Goal: Transaction & Acquisition: Purchase product/service

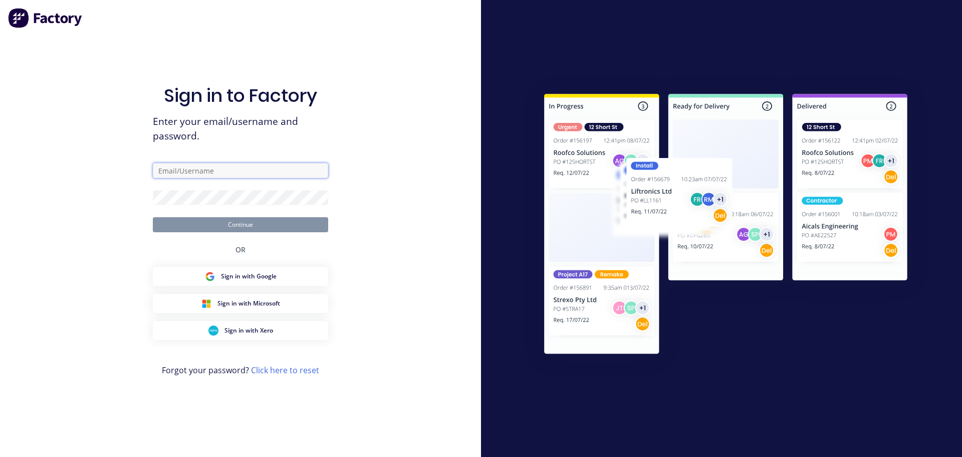
type input "[PERSON_NAME][EMAIL_ADDRESS][DOMAIN_NAME]"
click at [252, 224] on button "Continue" at bounding box center [240, 224] width 175 height 15
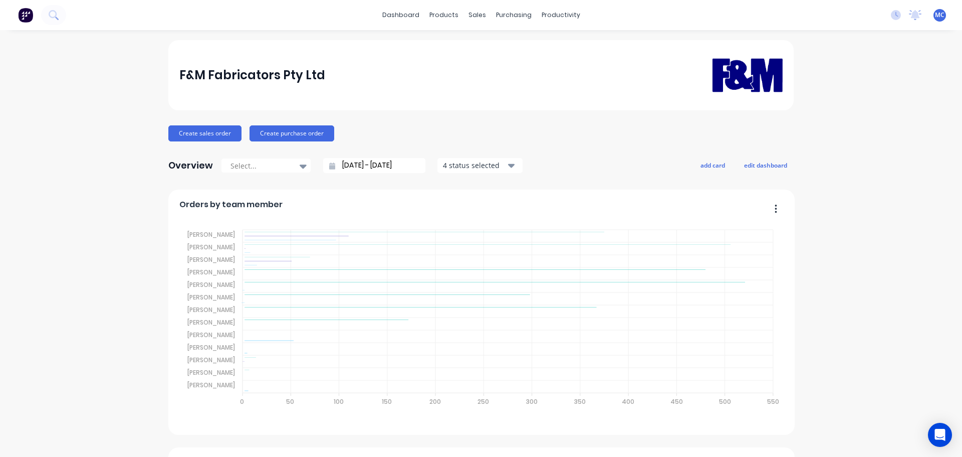
click at [366, 163] on input "[DATE] - [DATE]" at bounding box center [378, 165] width 86 height 15
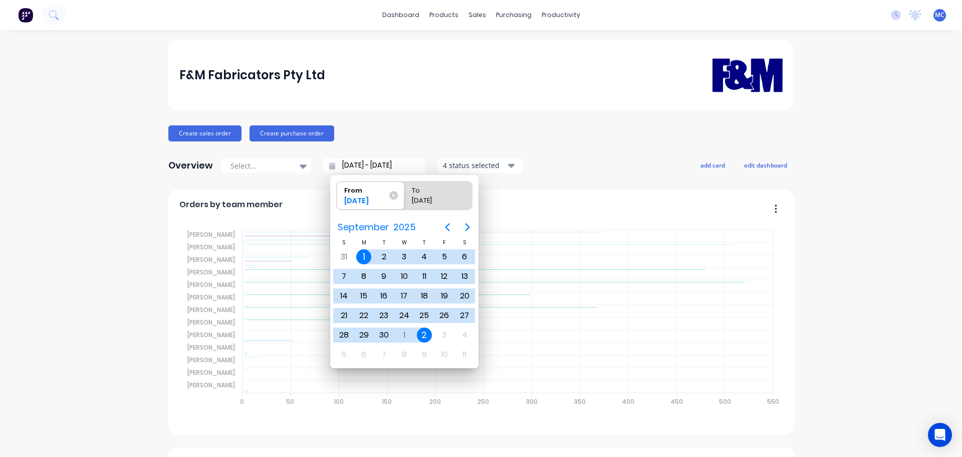
click at [606, 129] on div "Create sales order Create purchase order" at bounding box center [481, 133] width 626 height 16
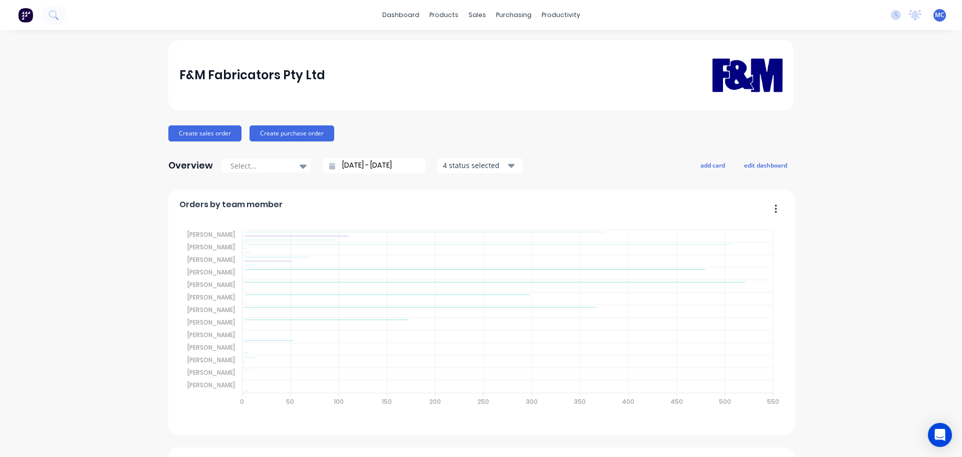
click at [372, 165] on input "[DATE] - [DATE]" at bounding box center [378, 165] width 86 height 15
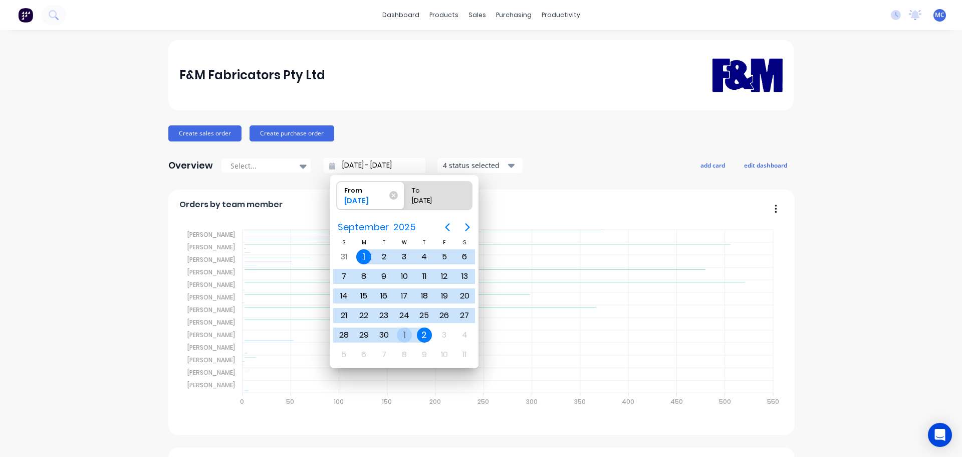
click at [403, 335] on div "1" at bounding box center [404, 334] width 15 height 15
type input "[DATE] - [DATE]"
radio input "false"
radio input "true"
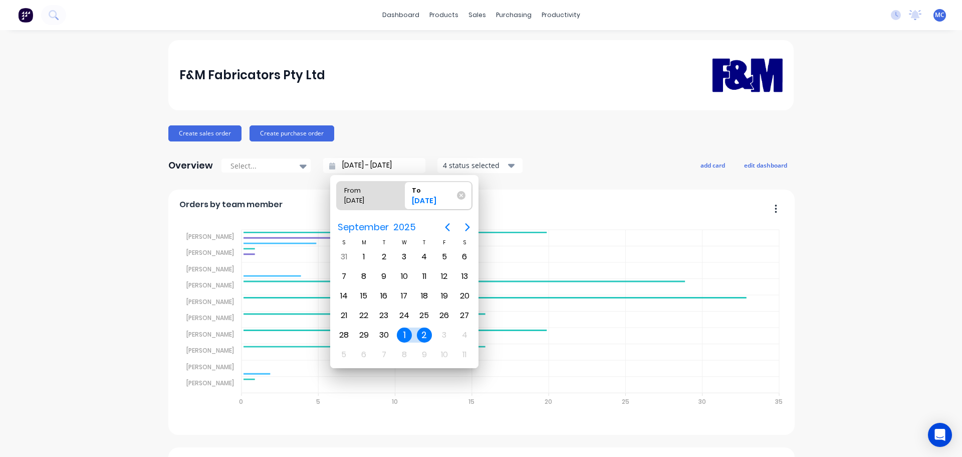
click at [403, 334] on div "1" at bounding box center [404, 334] width 15 height 15
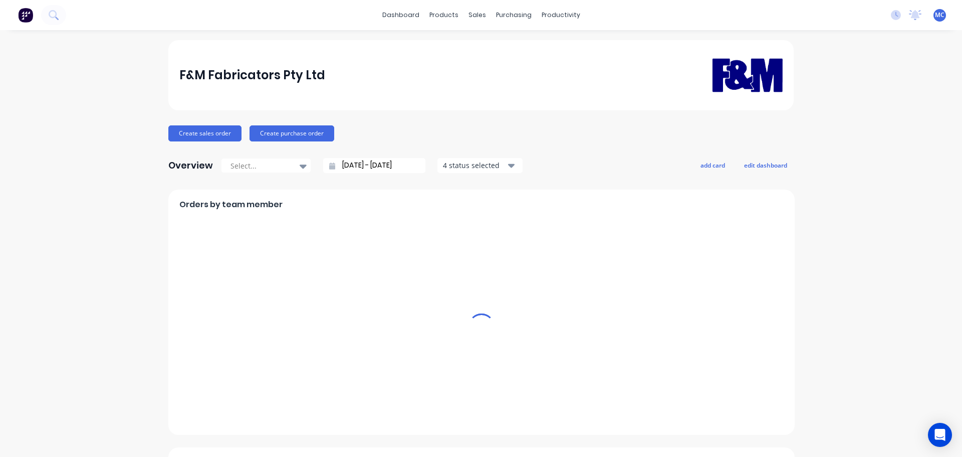
type input "[DATE] - [DATE]"
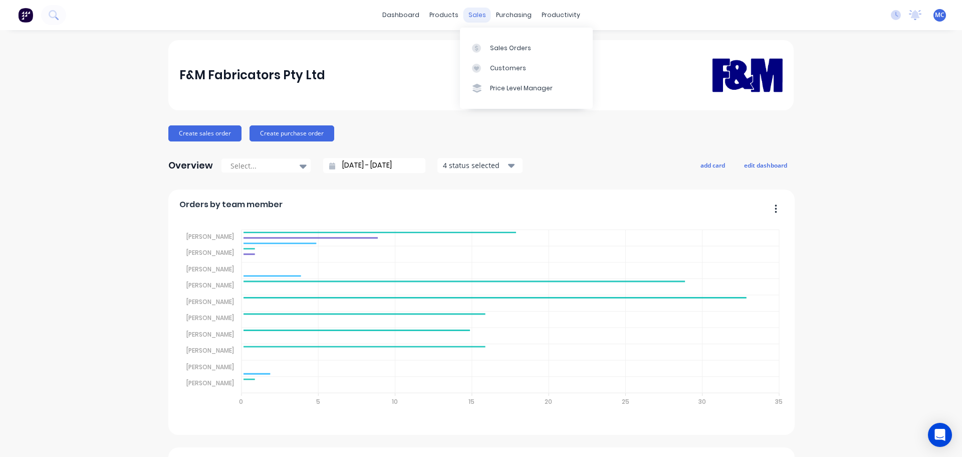
click at [472, 13] on div "sales" at bounding box center [478, 15] width 28 height 15
click at [507, 66] on div "Customers" at bounding box center [508, 68] width 36 height 9
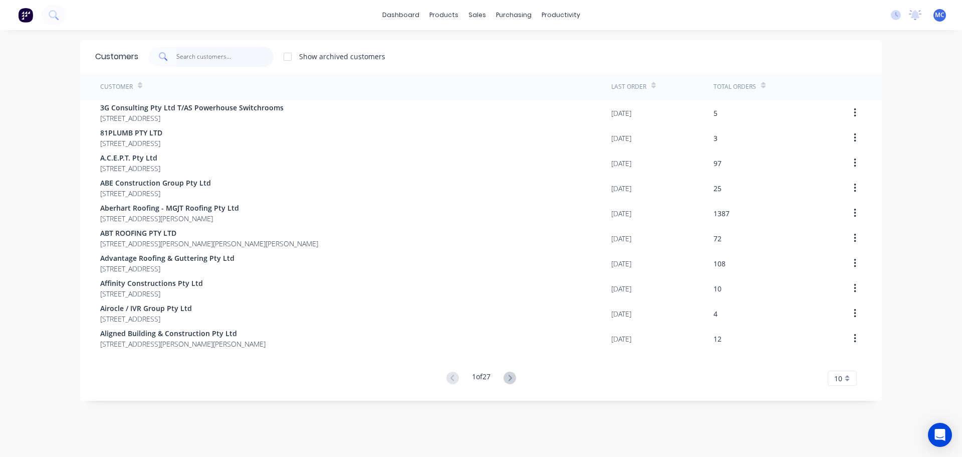
click at [210, 53] on input "text" at bounding box center [225, 57] width 98 height 20
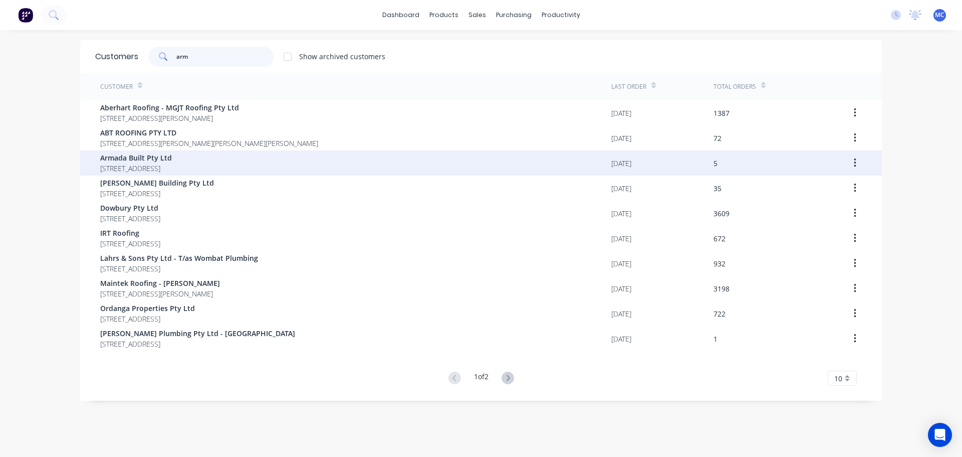
type input "arm"
click at [138, 159] on span "Armada Built Pty Ltd" at bounding box center [136, 157] width 72 height 11
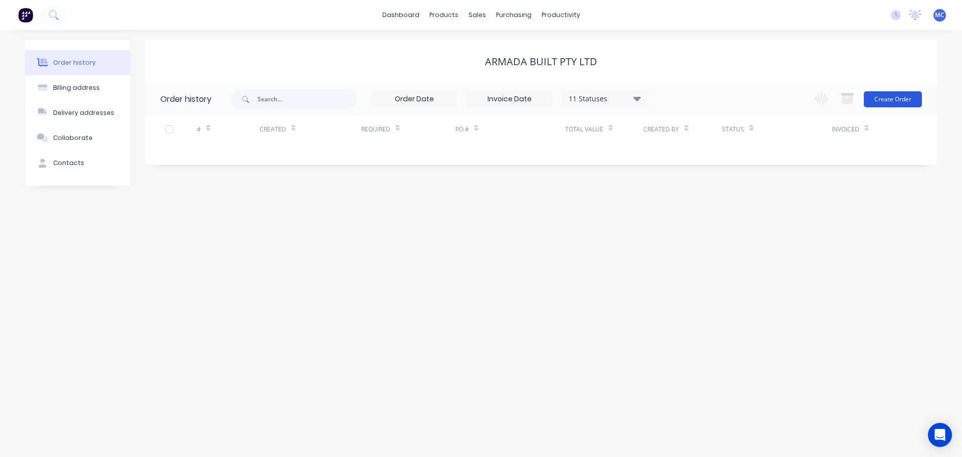
click at [903, 102] on button "Create Order" at bounding box center [893, 99] width 58 height 16
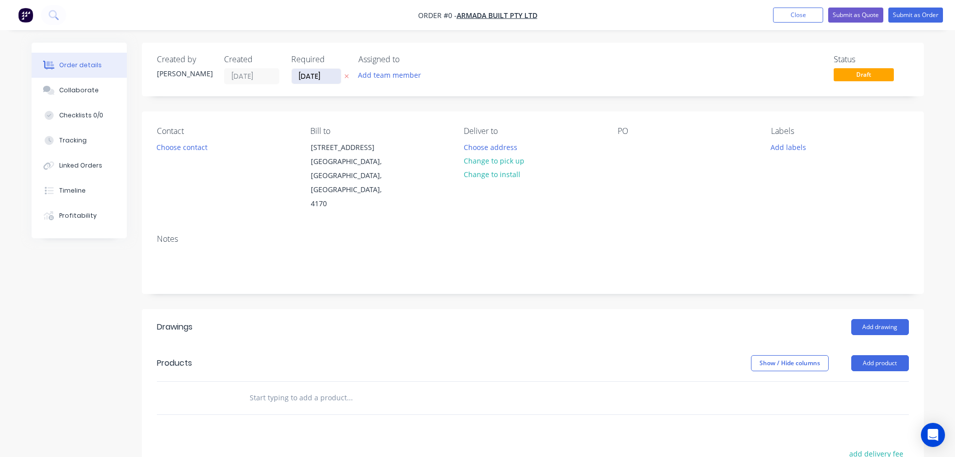
click at [311, 77] on input "[DATE]" at bounding box center [316, 76] width 49 height 15
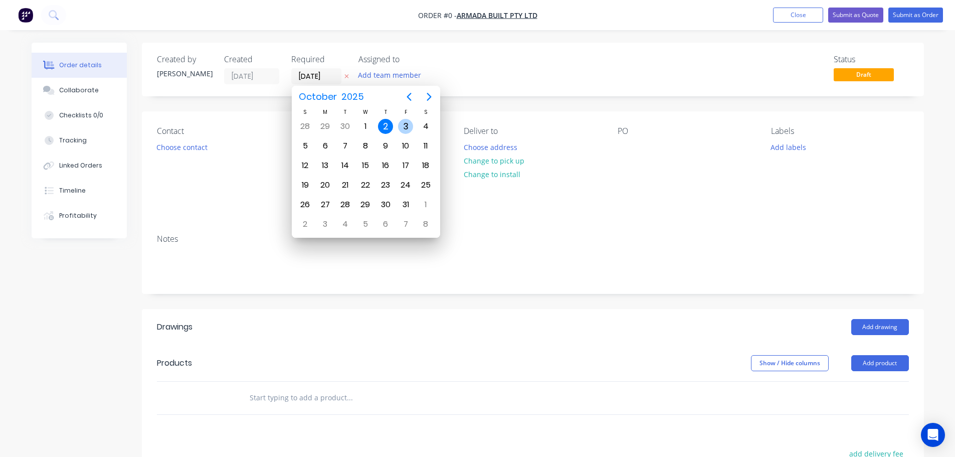
click at [407, 124] on div "3" at bounding box center [405, 126] width 15 height 15
type input "[DATE]"
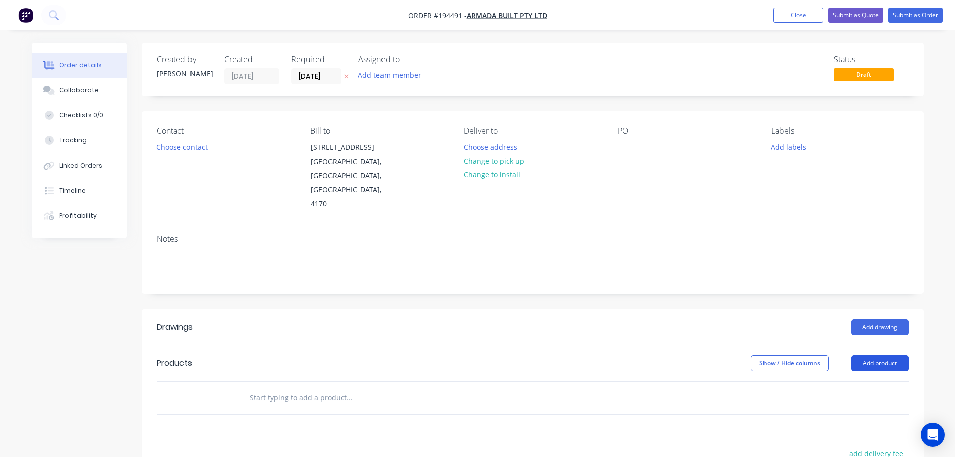
click at [875, 355] on button "Add product" at bounding box center [880, 363] width 58 height 16
click at [840, 381] on div "Product catalogue" at bounding box center [860, 388] width 77 height 15
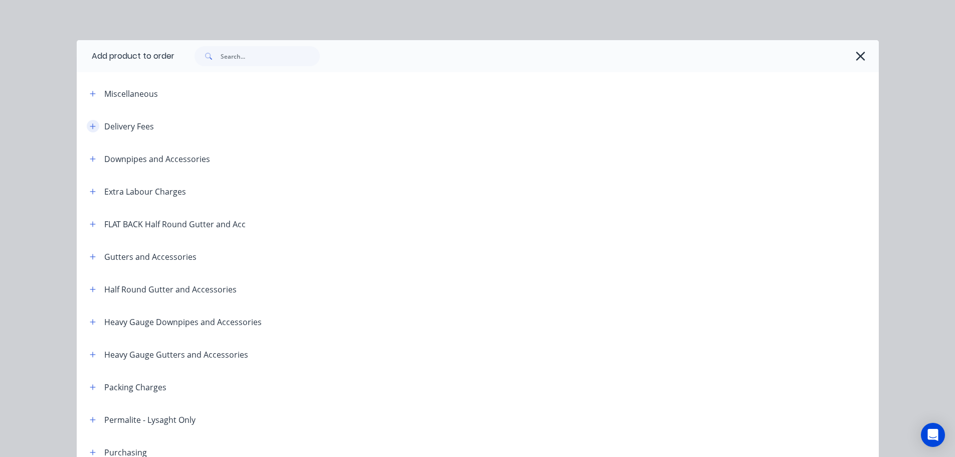
click at [90, 127] on icon "button" at bounding box center [93, 126] width 6 height 7
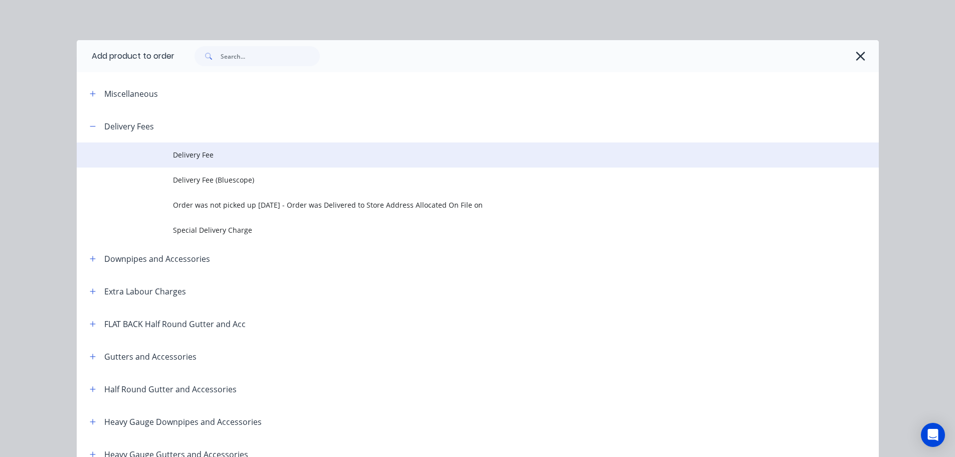
click at [196, 151] on span "Delivery Fee" at bounding box center [455, 154] width 564 height 11
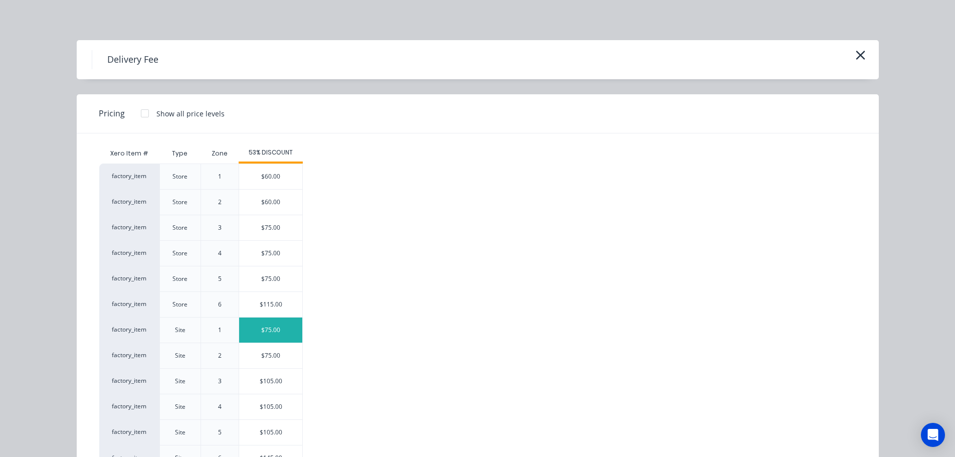
click at [268, 331] on div "$75.00" at bounding box center [270, 329] width 63 height 25
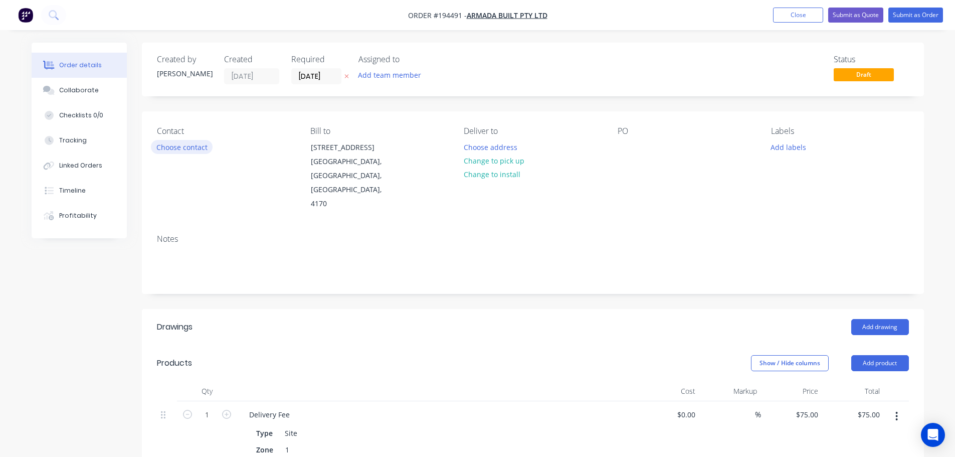
click at [180, 144] on button "Choose contact" at bounding box center [182, 147] width 62 height 14
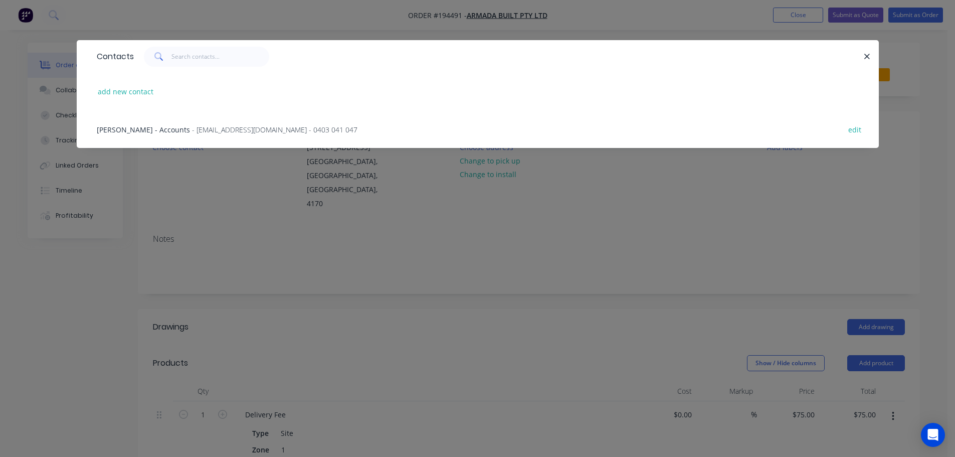
click at [215, 129] on span "- [EMAIL_ADDRESS][DOMAIN_NAME] - 0403 041 047" at bounding box center [274, 130] width 165 height 10
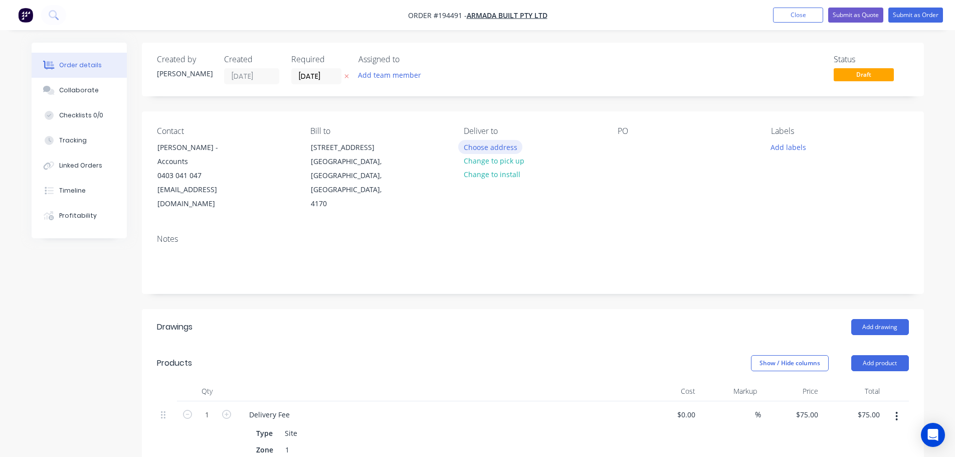
click at [486, 148] on button "Choose address" at bounding box center [490, 147] width 64 height 14
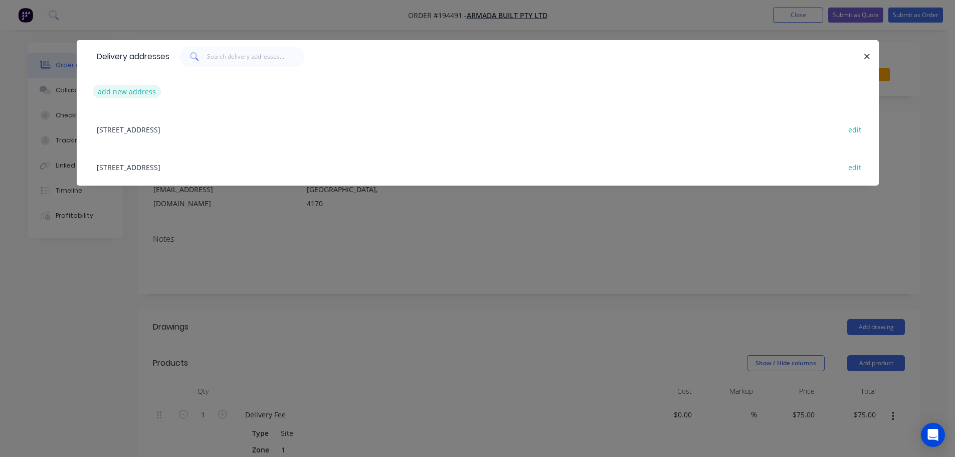
click at [120, 89] on button "add new address" at bounding box center [127, 92] width 69 height 14
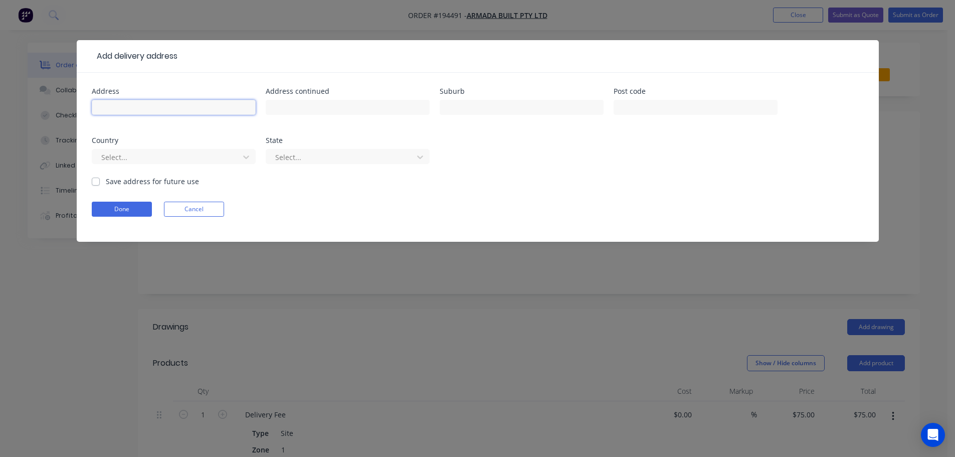
click at [133, 108] on input "text" at bounding box center [174, 107] width 164 height 15
type input "[STREET_ADDRESS]"
type input "Margate"
click button "Done" at bounding box center [122, 208] width 60 height 15
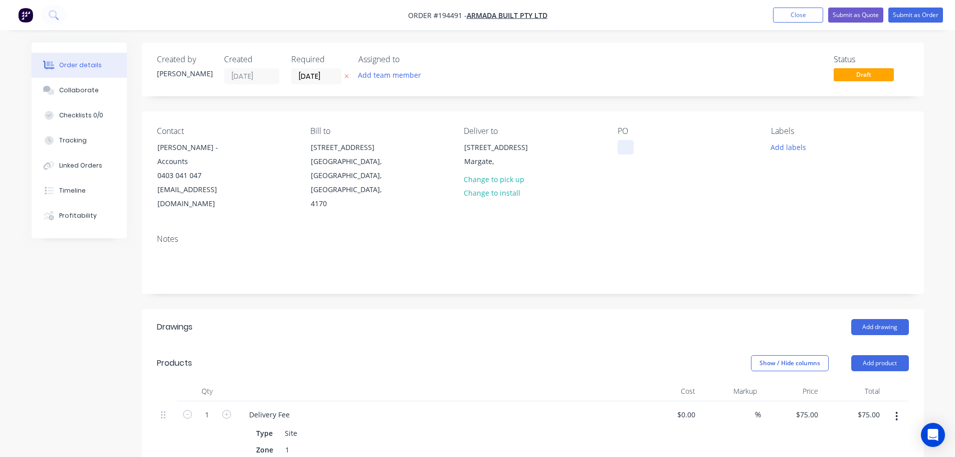
click at [619, 144] on div at bounding box center [625, 147] width 16 height 15
click at [873, 319] on button "Add drawing" at bounding box center [880, 327] width 58 height 16
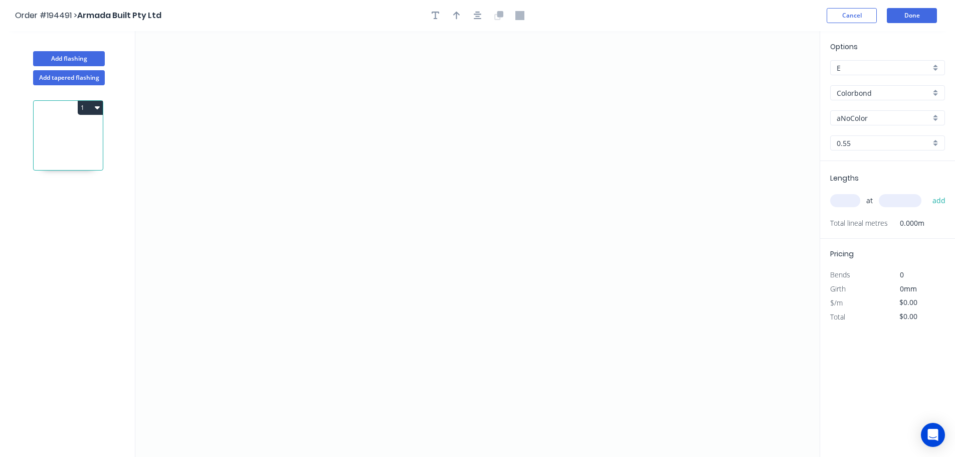
click at [860, 114] on input "aNoColor" at bounding box center [884, 118] width 94 height 11
click at [850, 187] on div "Dover White" at bounding box center [887, 192] width 114 height 18
type input "Dover White"
click at [846, 199] on input "text" at bounding box center [845, 200] width 30 height 13
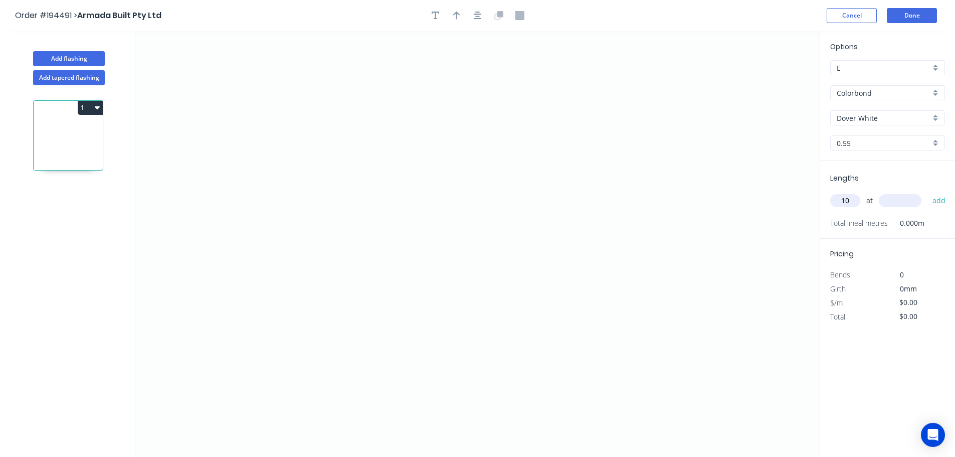
type input "10"
type input "6000"
click at [927, 192] on button "add" at bounding box center [939, 200] width 24 height 17
click at [384, 88] on icon "0" at bounding box center [477, 244] width 684 height 426
click at [385, 309] on icon "0" at bounding box center [477, 244] width 684 height 426
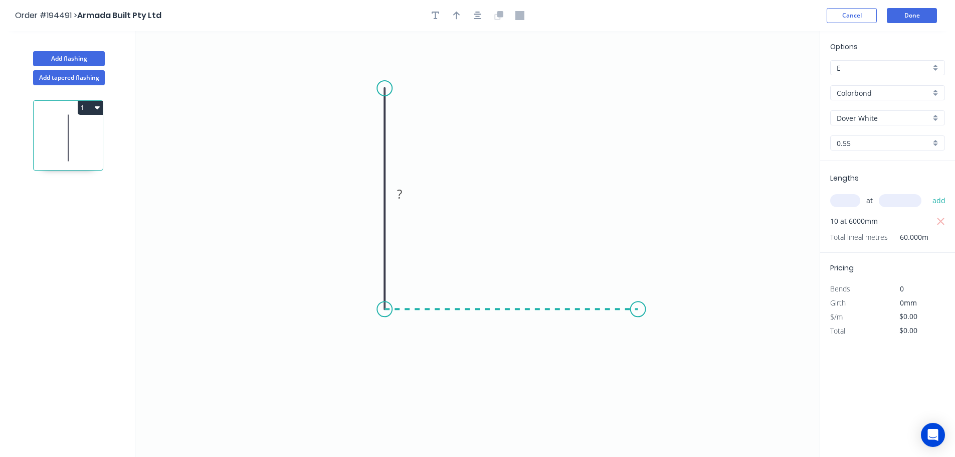
click at [638, 304] on icon "0 ?" at bounding box center [477, 244] width 684 height 426
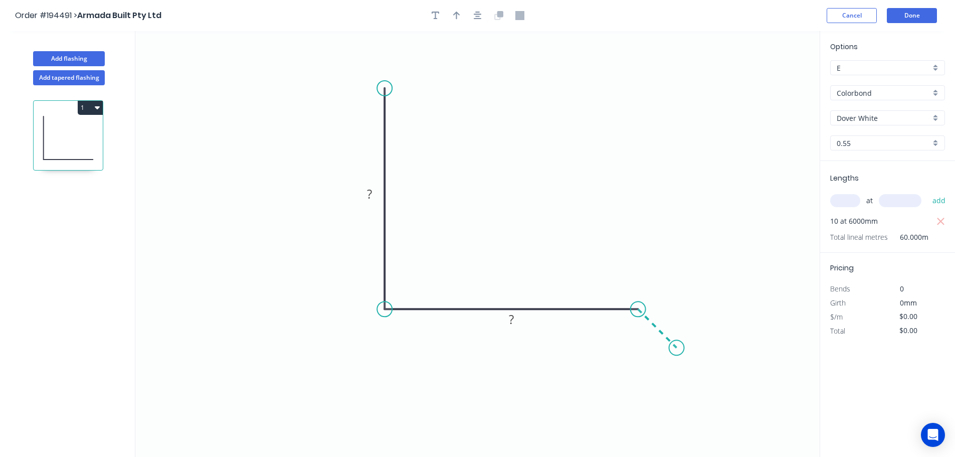
click at [677, 350] on icon "0 ? ?" at bounding box center [477, 244] width 684 height 426
click at [694, 383] on div "Crush & Fold" at bounding box center [727, 383] width 101 height 21
click at [706, 380] on div "Flip bend" at bounding box center [730, 383] width 101 height 21
drag, startPoint x: 698, startPoint y: 316, endPoint x: 665, endPoint y: 376, distance: 68.9
click at [665, 376] on rect at bounding box center [649, 378] width 40 height 21
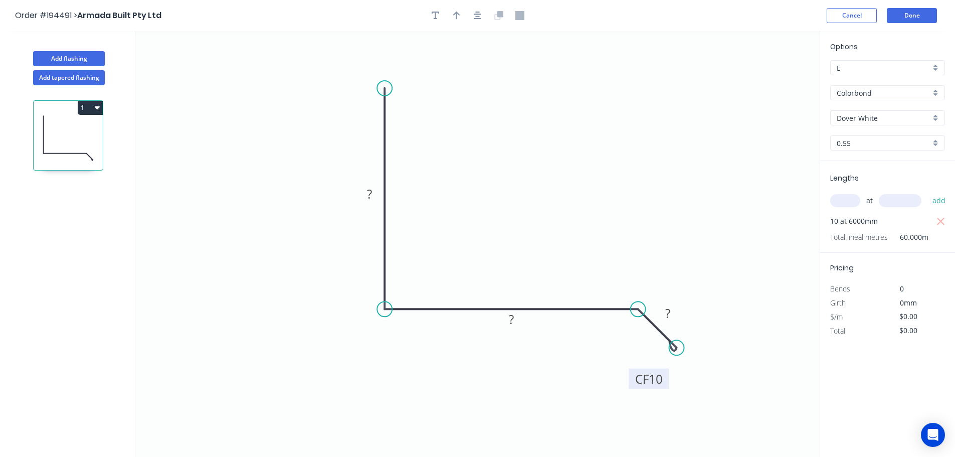
click at [660, 378] on tspan "10" at bounding box center [656, 378] width 14 height 17
type input "$10.54"
type input "$632.40"
click at [463, 17] on button "button" at bounding box center [456, 15] width 15 height 15
click at [768, 80] on icon at bounding box center [768, 70] width 9 height 32
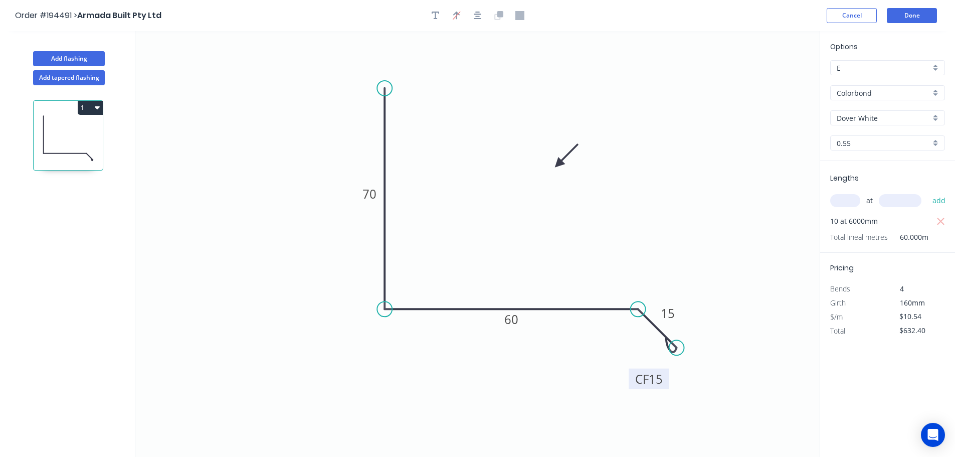
drag, startPoint x: 768, startPoint y: 80, endPoint x: 559, endPoint y: 167, distance: 226.9
click at [559, 168] on icon at bounding box center [566, 155] width 29 height 29
click at [60, 54] on button "Add flashing" at bounding box center [69, 58] width 72 height 15
type input "$0.00"
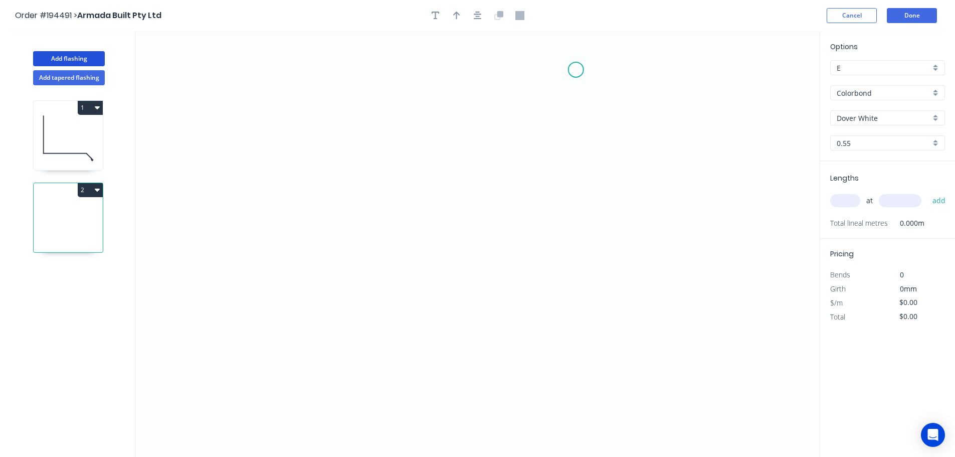
click at [576, 70] on icon "0" at bounding box center [477, 244] width 684 height 426
click at [563, 333] on icon "0" at bounding box center [477, 244] width 684 height 426
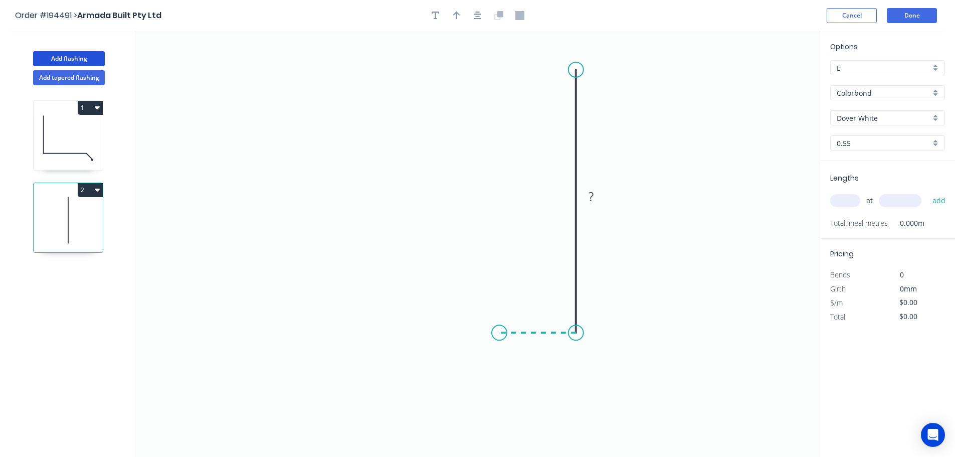
click at [499, 329] on icon "0 ?" at bounding box center [477, 244] width 684 height 426
click at [445, 450] on icon "0 ? ?" at bounding box center [477, 244] width 684 height 426
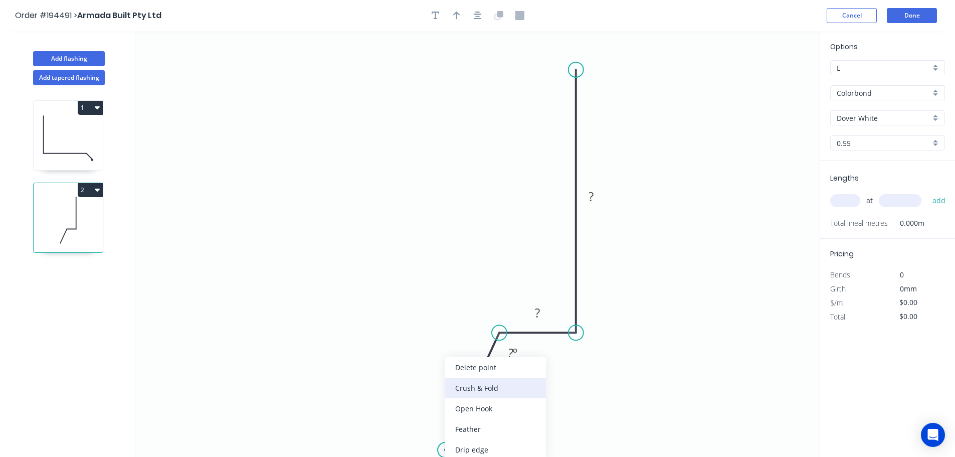
click at [470, 386] on div "Crush & Fold" at bounding box center [495, 387] width 101 height 21
drag, startPoint x: 447, startPoint y: 417, endPoint x: 524, endPoint y: 434, distance: 79.4
click at [524, 434] on rect at bounding box center [509, 440] width 40 height 21
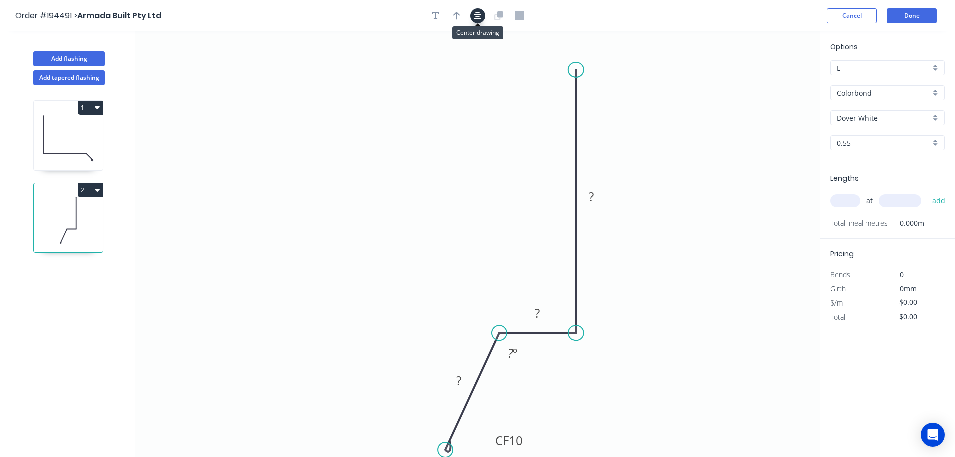
click at [479, 14] on icon "button" at bounding box center [478, 15] width 8 height 9
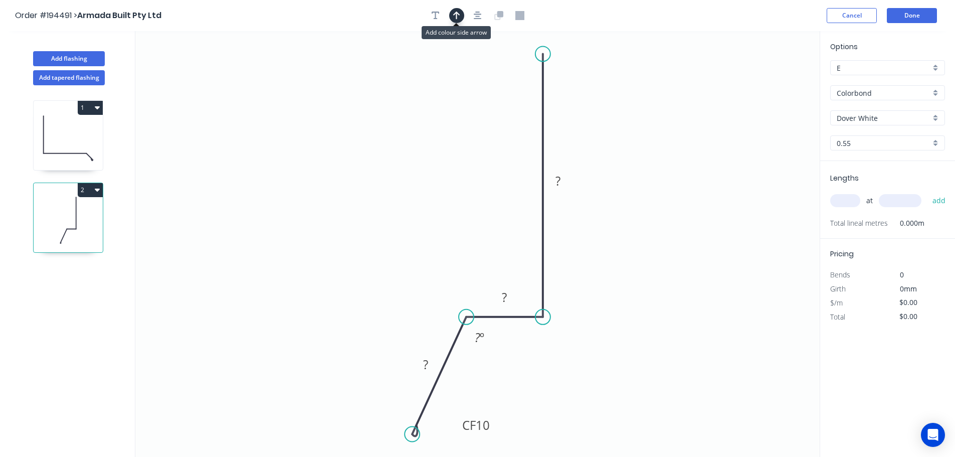
click at [461, 16] on button "button" at bounding box center [456, 15] width 15 height 15
drag, startPoint x: 771, startPoint y: 77, endPoint x: 422, endPoint y: 146, distance: 356.1
click at [422, 146] on icon at bounding box center [422, 135] width 9 height 32
click at [562, 178] on rect at bounding box center [558, 181] width 20 height 14
click at [843, 199] on input "text" at bounding box center [845, 200] width 30 height 13
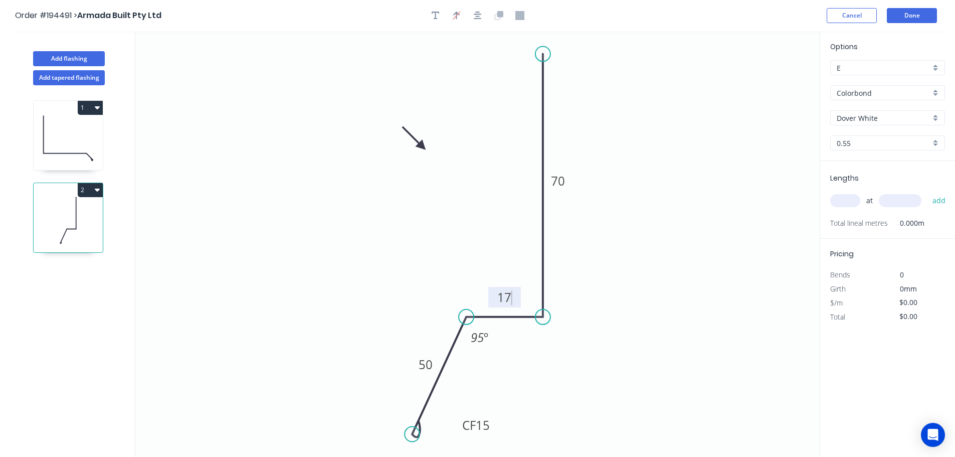
type input "$10.54"
type input "10"
type input "6000"
click at [927, 192] on button "add" at bounding box center [939, 200] width 24 height 17
type input "$632.40"
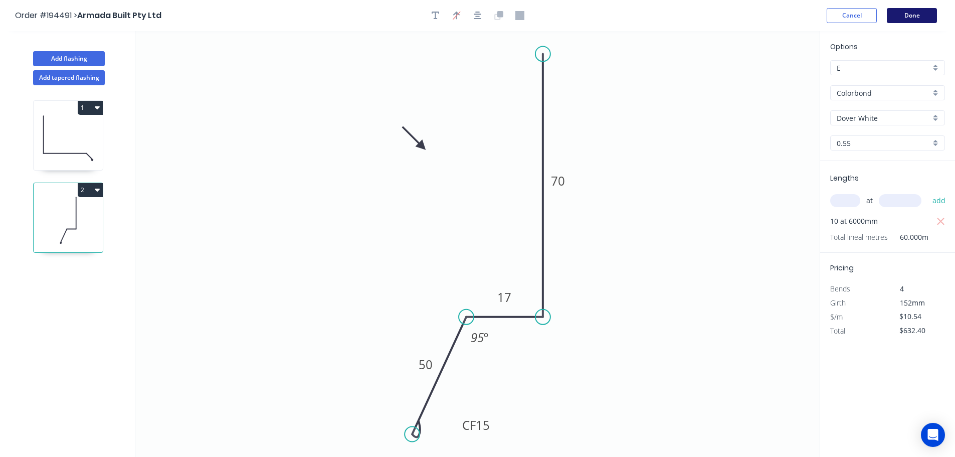
click at [919, 13] on button "Done" at bounding box center [912, 15] width 50 height 15
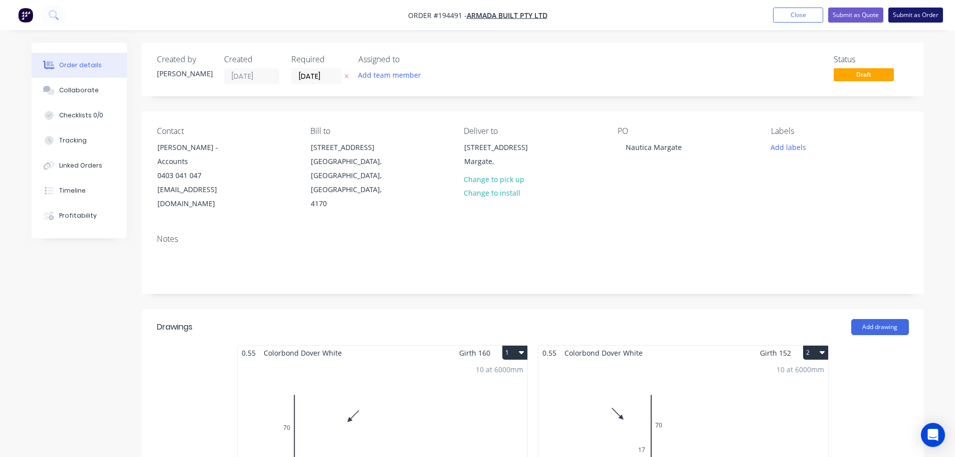
click at [919, 13] on button "Submit as Order" at bounding box center [915, 15] width 55 height 15
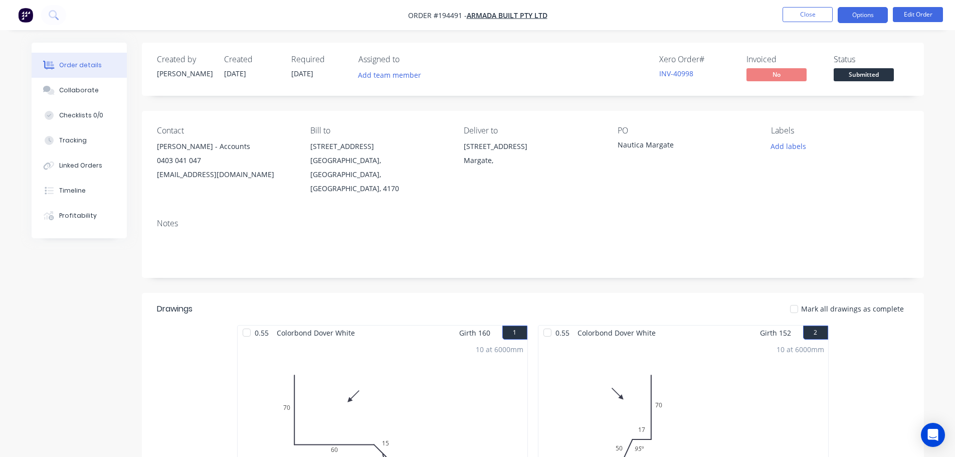
click at [862, 19] on button "Options" at bounding box center [863, 15] width 50 height 16
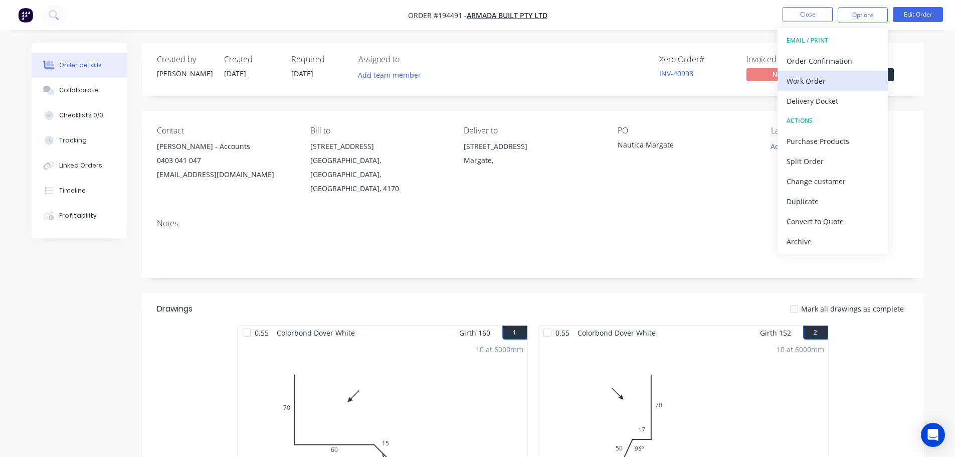
click at [815, 78] on div "Work Order" at bounding box center [832, 81] width 92 height 15
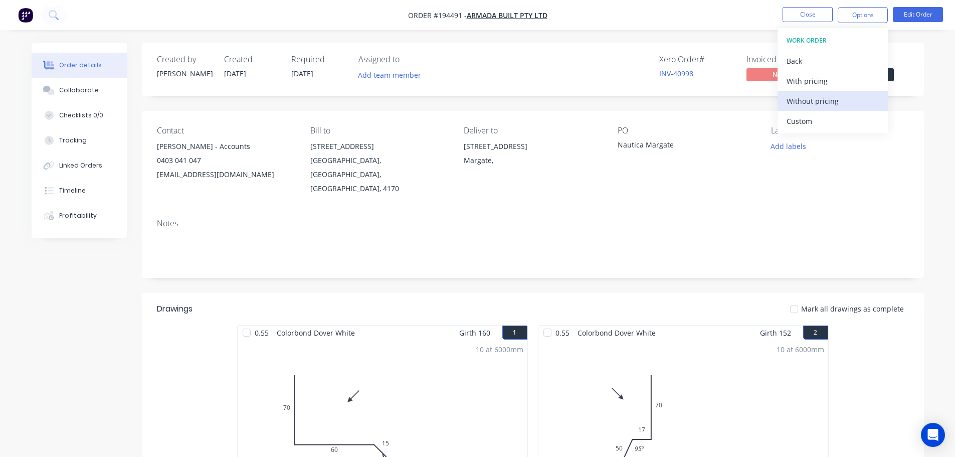
click at [813, 97] on div "Without pricing" at bounding box center [832, 101] width 92 height 15
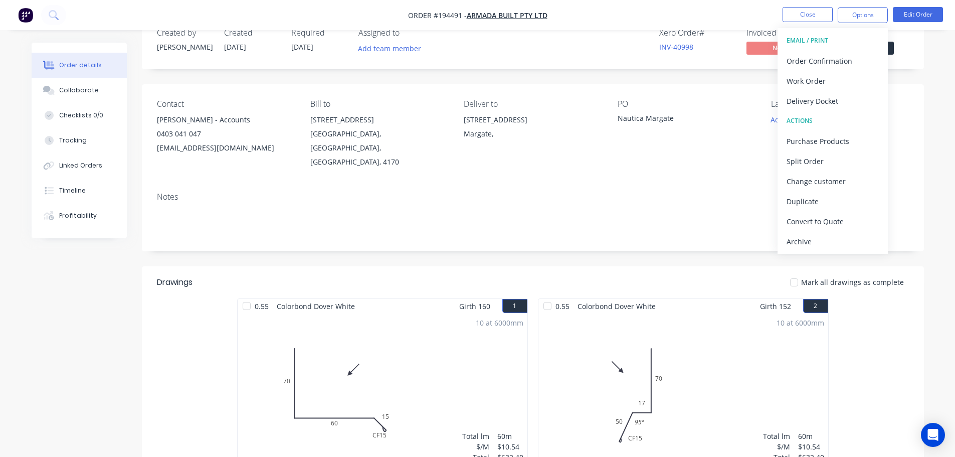
scroll to position [325, 0]
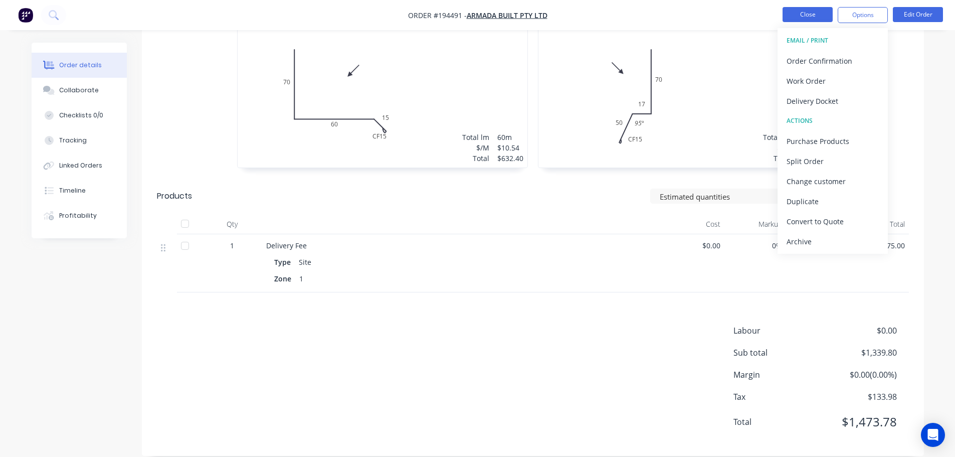
click at [805, 17] on button "Close" at bounding box center [807, 14] width 50 height 15
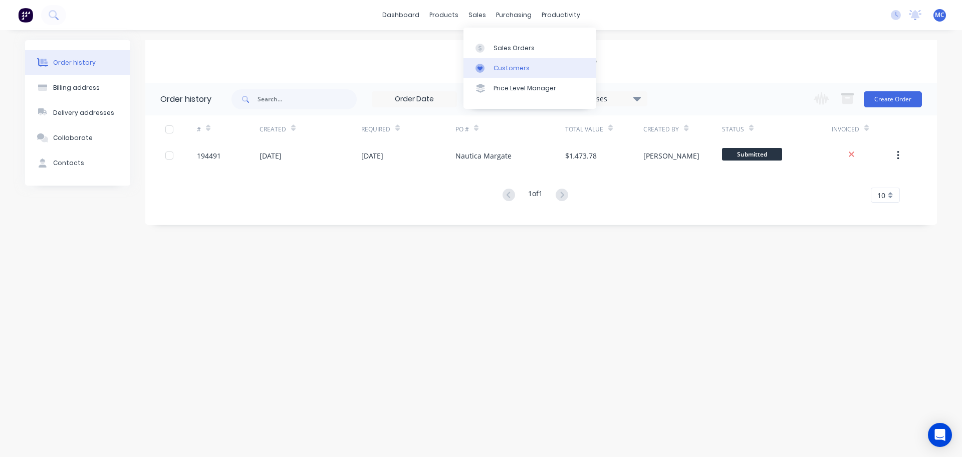
click at [502, 64] on div "Customers" at bounding box center [512, 68] width 36 height 9
